Goal: Browse casually

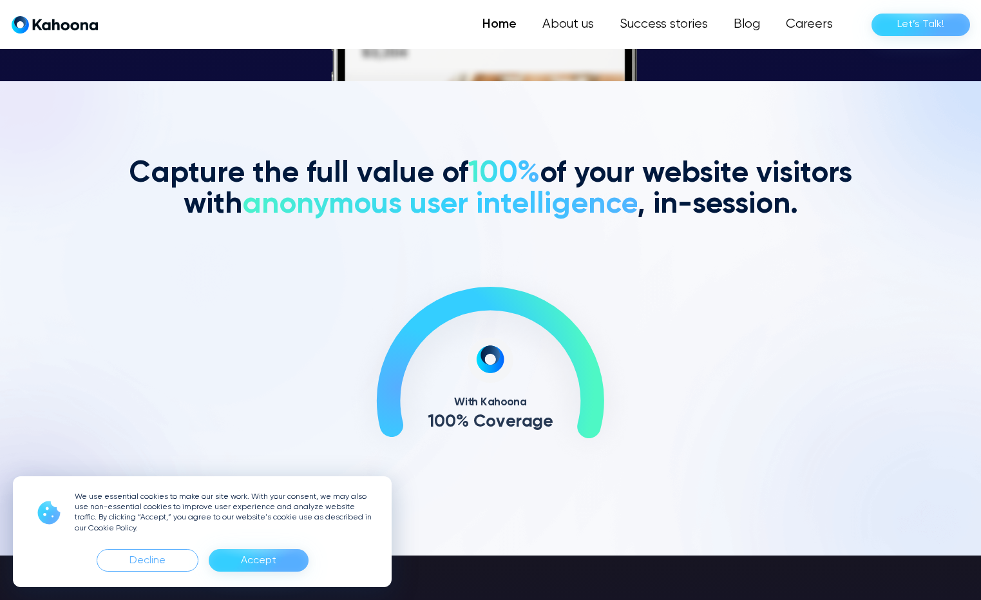
scroll to position [519, 0]
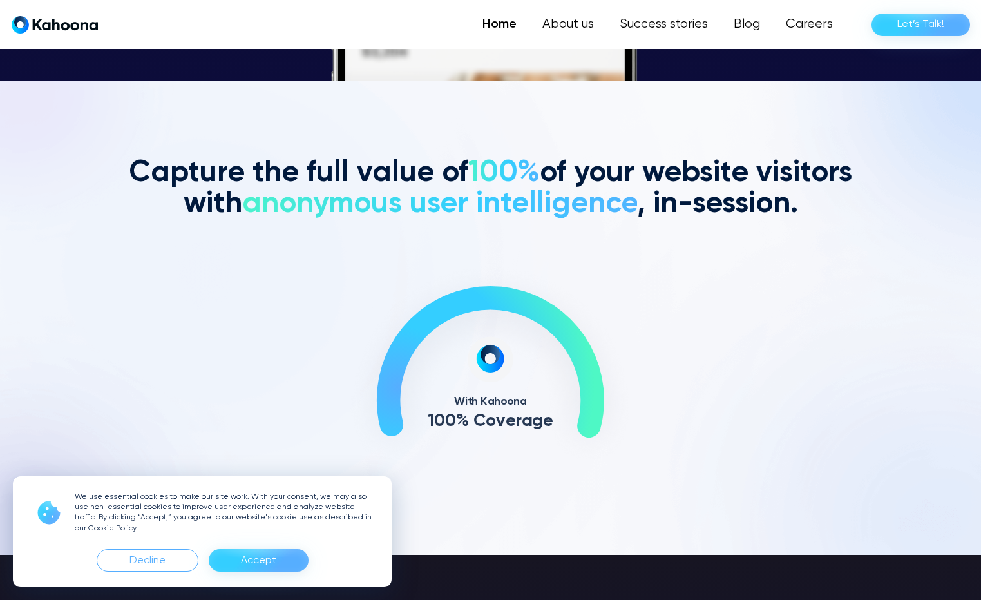
click at [268, 564] on div "Accept" at bounding box center [258, 560] width 35 height 21
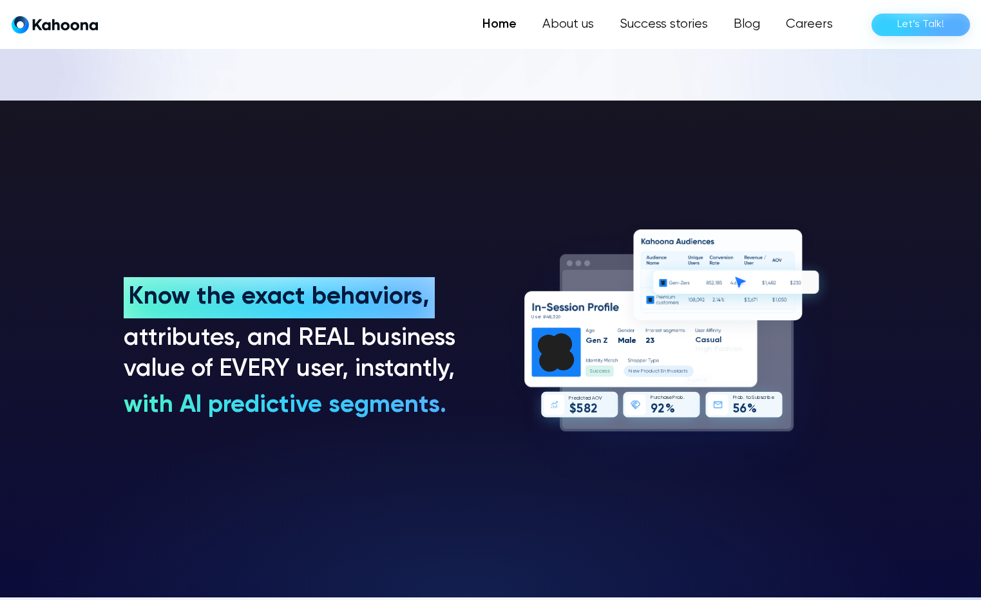
scroll to position [974, 0]
